Goal: Find specific page/section: Find specific page/section

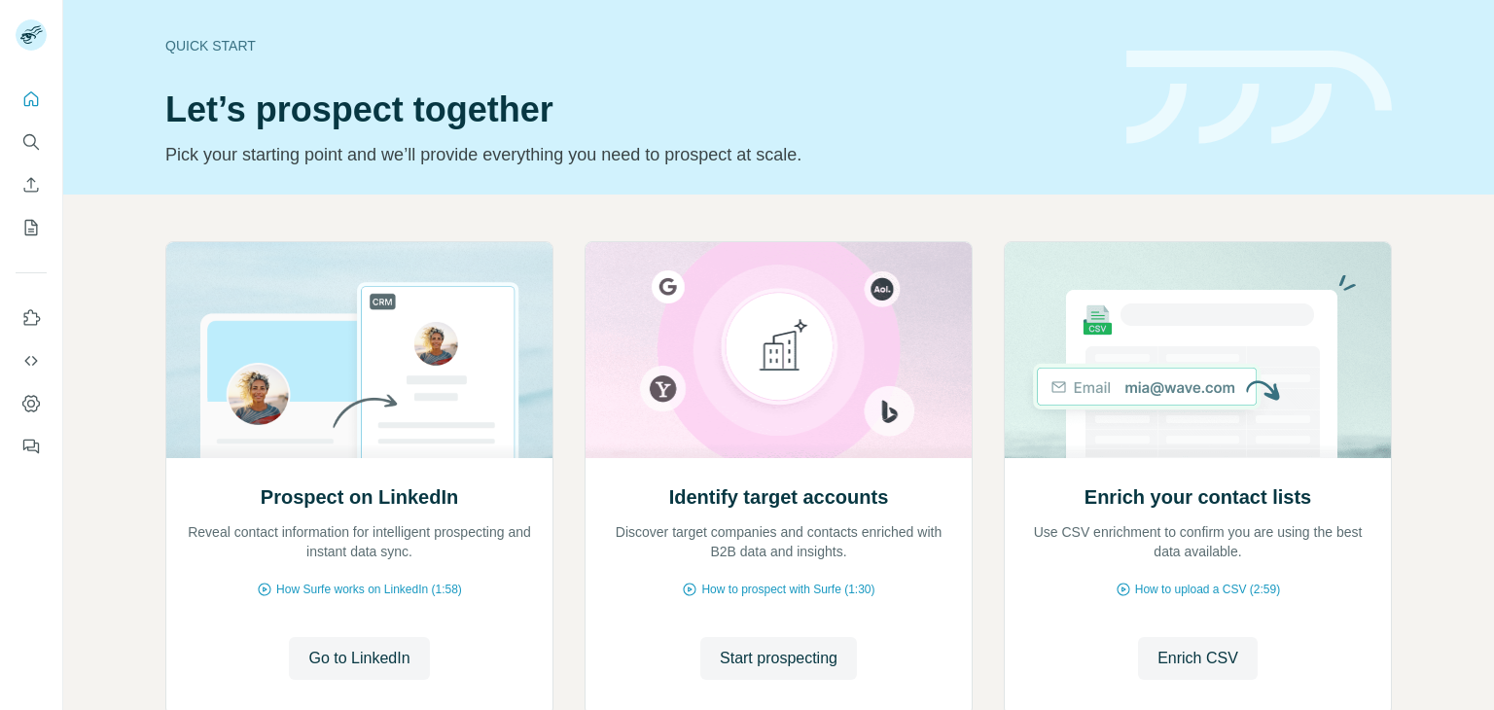
click at [33, 140] on icon "Search" at bounding box center [30, 141] width 19 height 19
click at [30, 140] on icon "Search" at bounding box center [30, 141] width 19 height 19
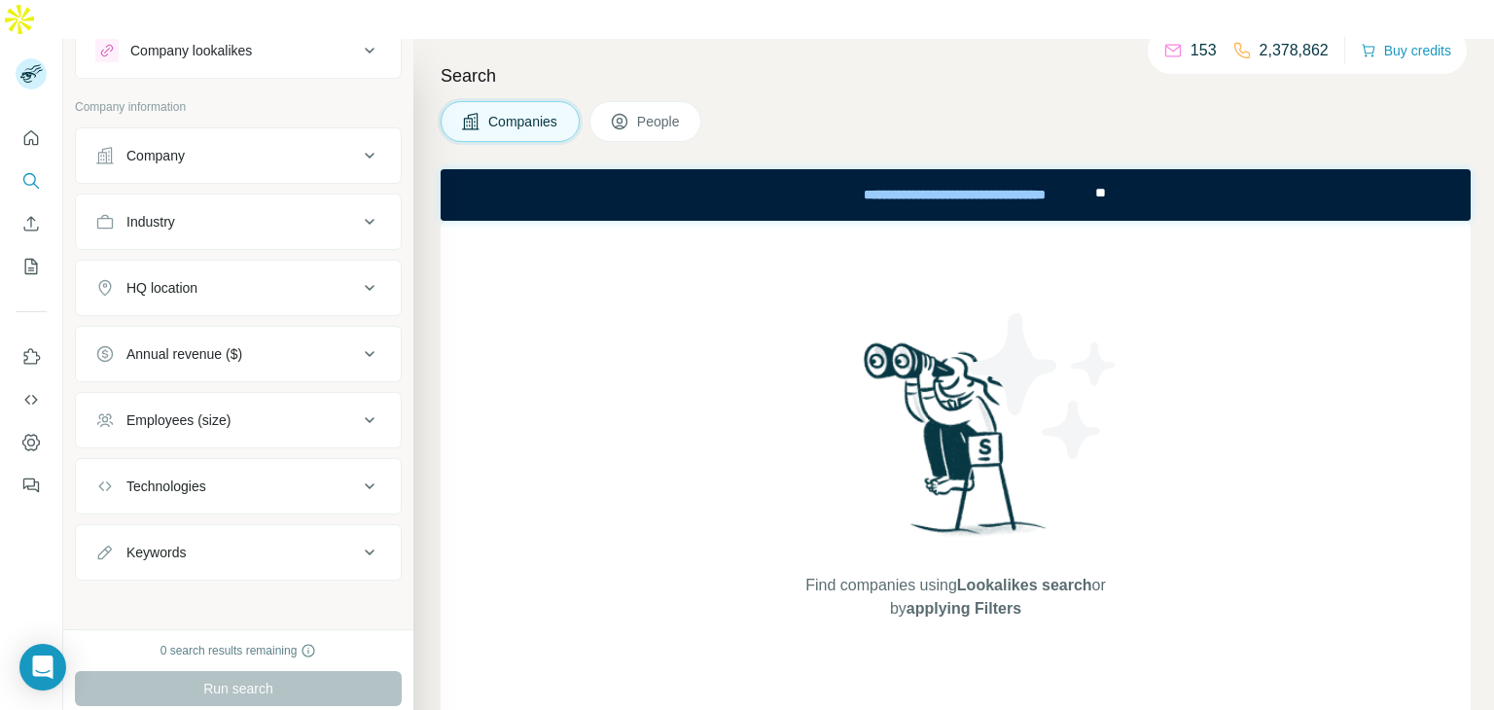
scroll to position [70, 0]
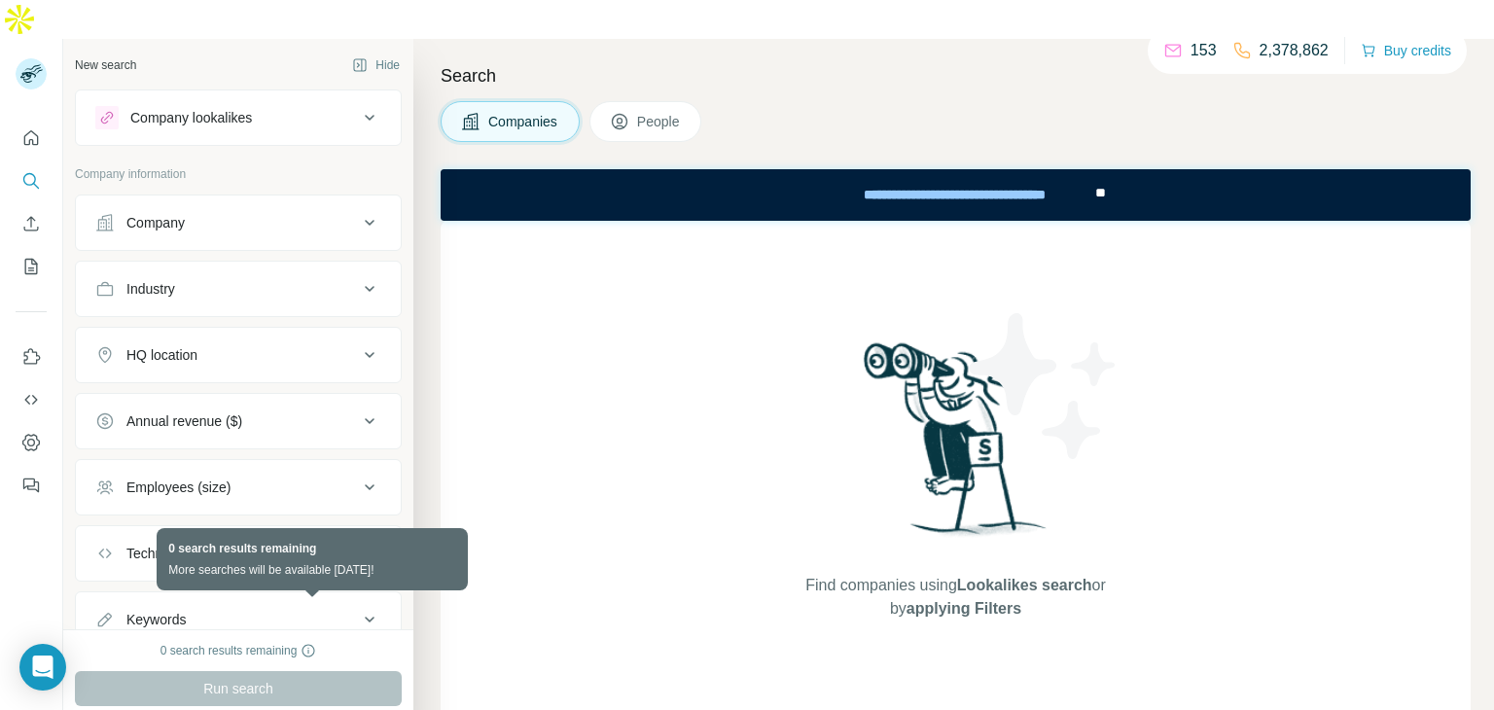
click at [314, 643] on icon at bounding box center [309, 651] width 16 height 16
